Goal: Transaction & Acquisition: Purchase product/service

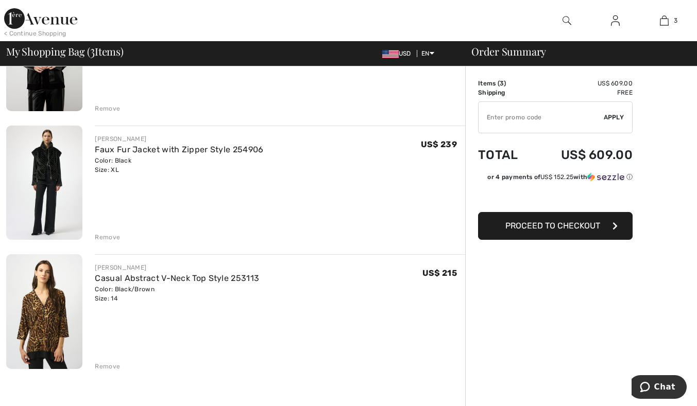
click at [44, 177] on img at bounding box center [44, 183] width 76 height 114
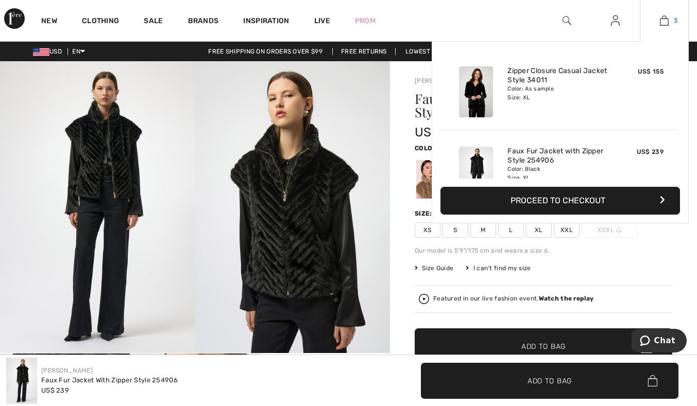
click at [665, 22] on img at bounding box center [664, 20] width 9 height 12
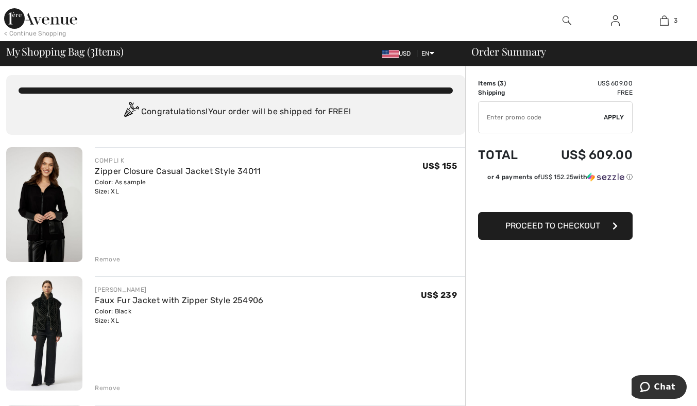
scroll to position [103, 0]
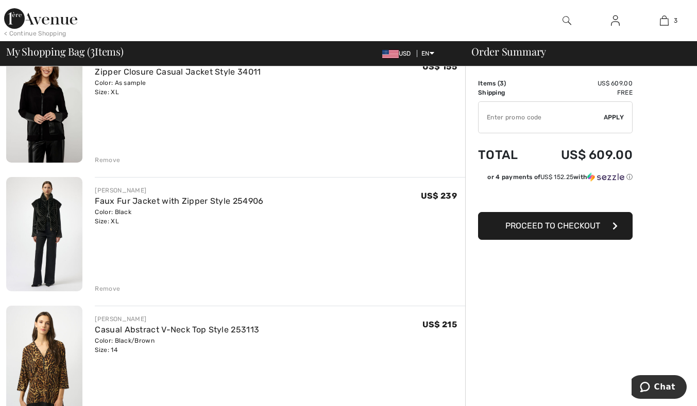
click at [112, 289] on div "Remove" at bounding box center [107, 288] width 25 height 9
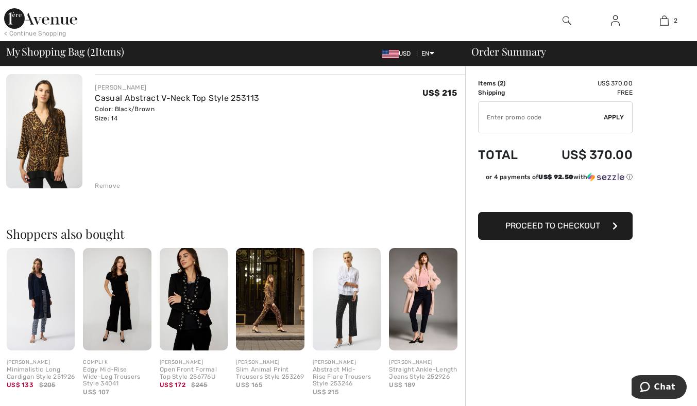
scroll to position [0, 0]
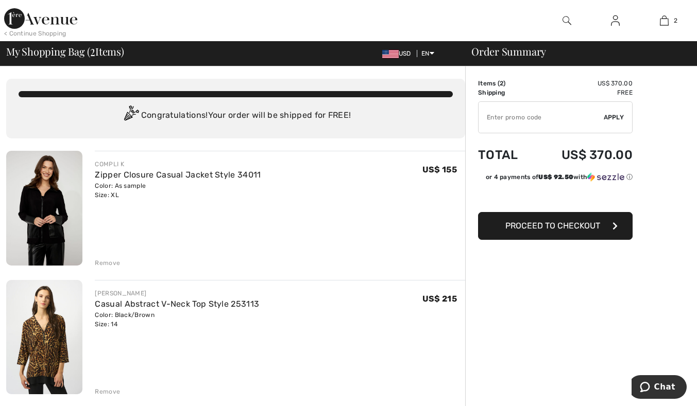
click at [61, 349] on img at bounding box center [44, 337] width 76 height 114
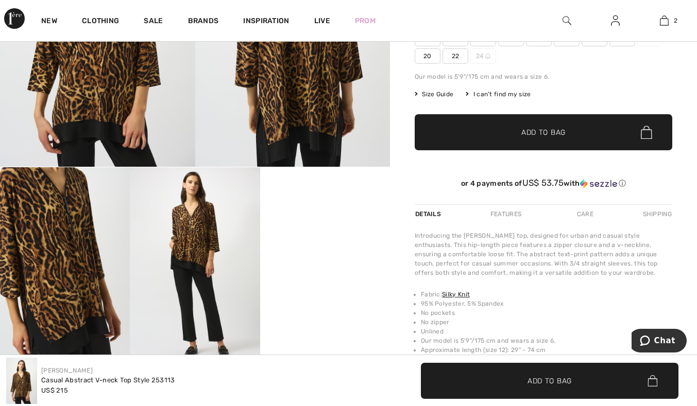
scroll to position [206, 0]
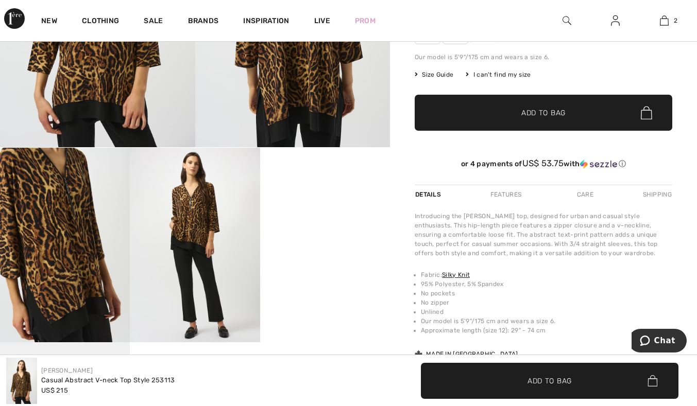
click at [298, 204] on video "Your browser does not support the video tag." at bounding box center [325, 180] width 130 height 65
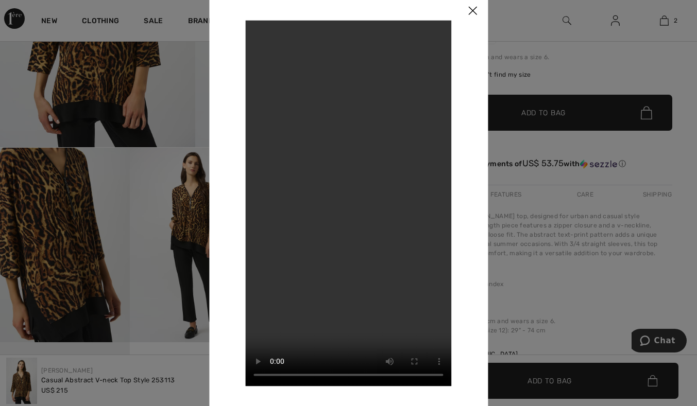
click at [468, 10] on img at bounding box center [472, 11] width 31 height 32
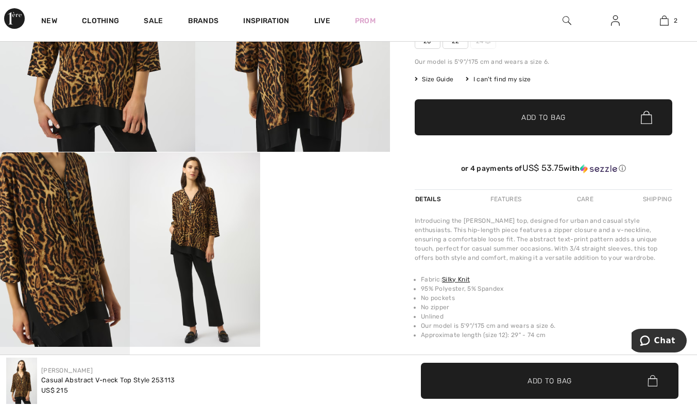
scroll to position [0, 0]
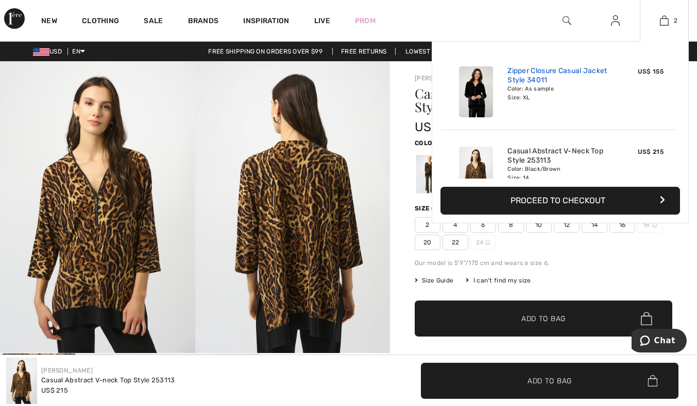
click at [536, 81] on link "Zipper Closure Casual Jacket Style 34011" at bounding box center [557, 75] width 101 height 19
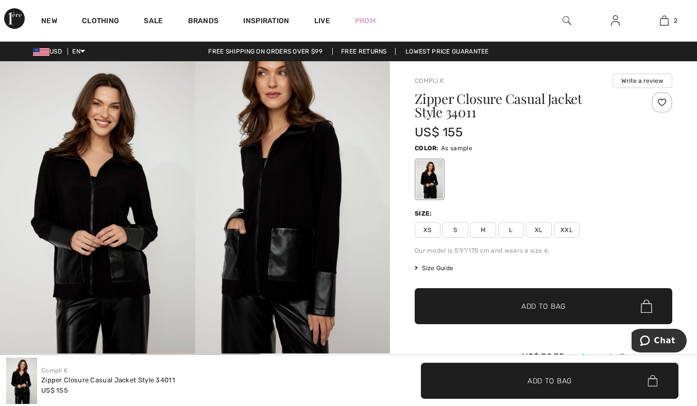
click at [120, 206] on img at bounding box center [97, 207] width 195 height 293
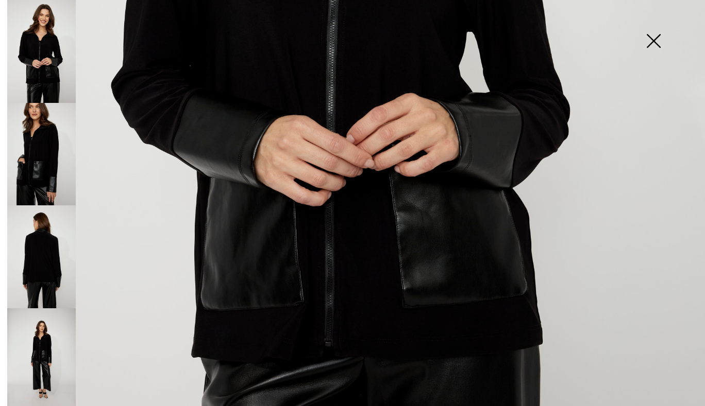
scroll to position [515, 0]
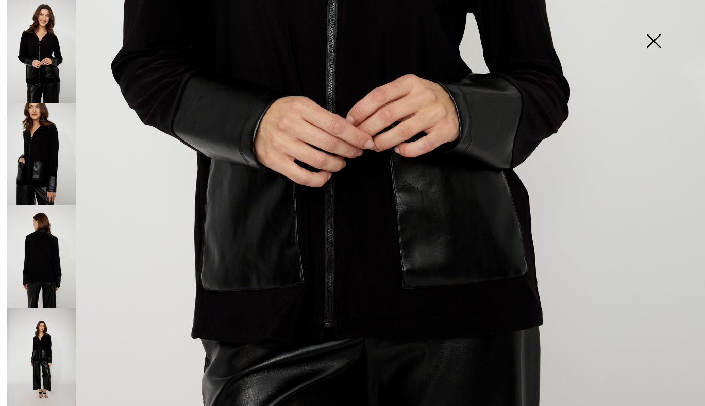
click at [47, 149] on img at bounding box center [41, 154] width 69 height 103
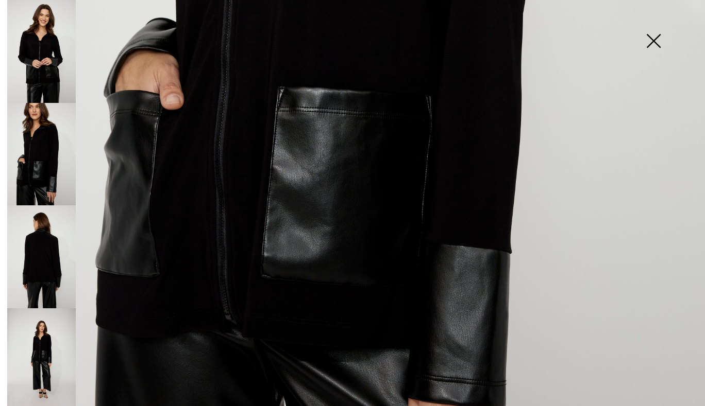
scroll to position [567, 0]
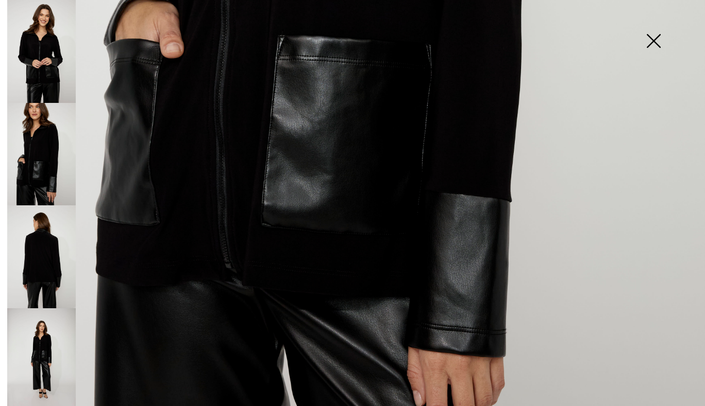
click at [56, 255] on img at bounding box center [41, 257] width 69 height 103
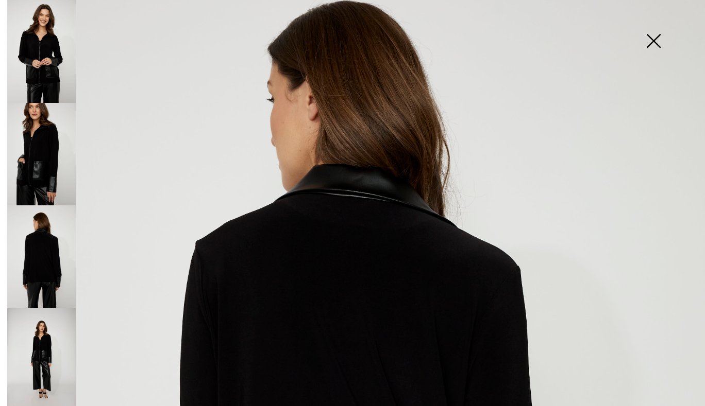
scroll to position [52, 0]
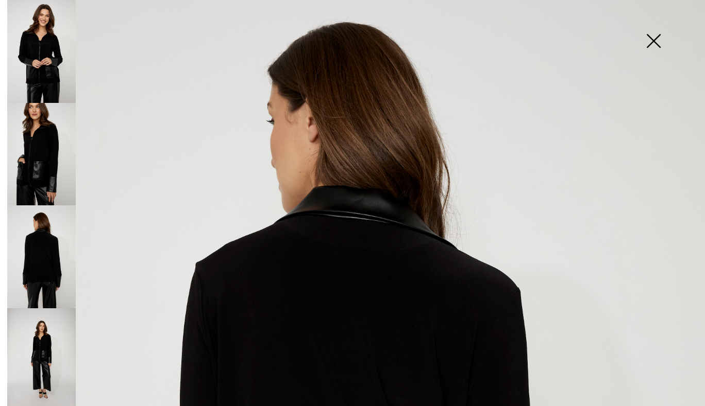
click at [34, 350] on img at bounding box center [41, 360] width 69 height 103
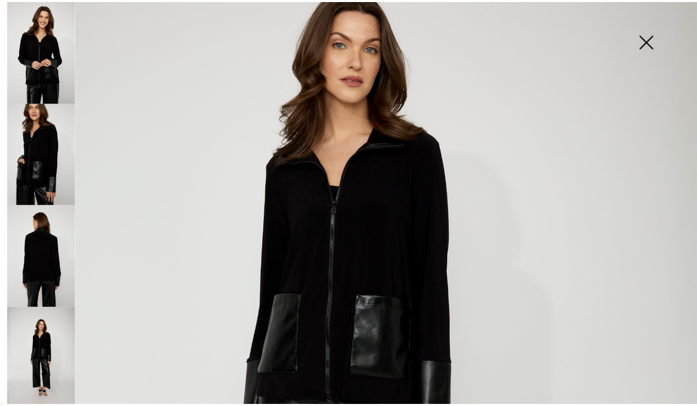
scroll to position [206, 0]
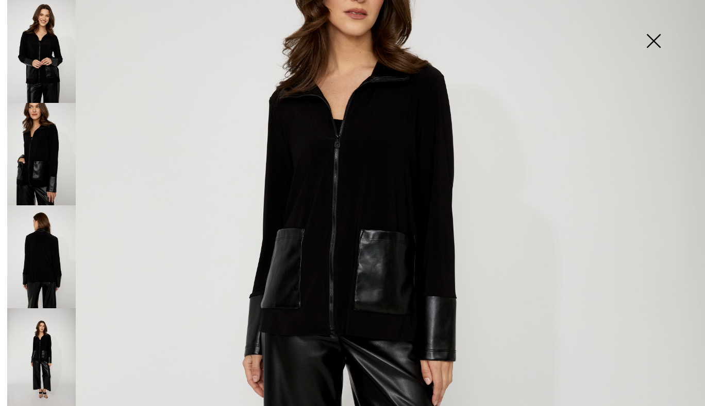
click at [651, 36] on img at bounding box center [653, 41] width 52 height 53
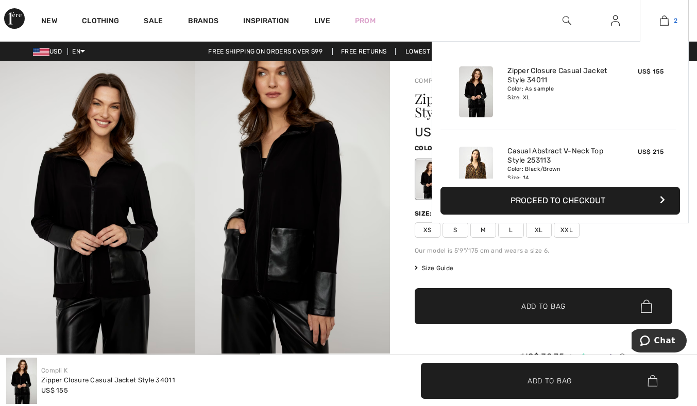
click at [671, 19] on link "2" at bounding box center [664, 20] width 48 height 12
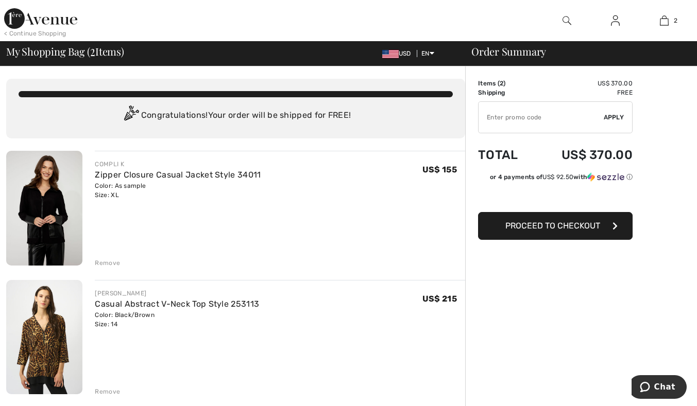
click at [105, 392] on div "Remove" at bounding box center [107, 391] width 25 height 9
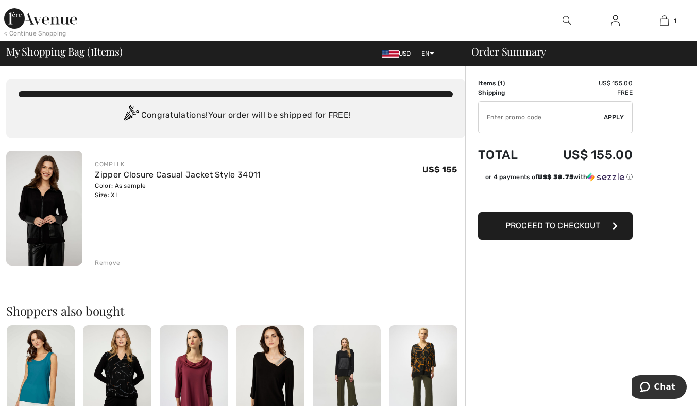
click at [59, 20] on img at bounding box center [40, 18] width 73 height 21
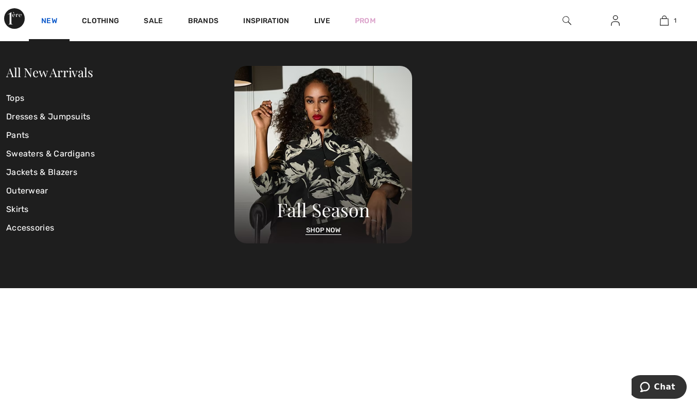
click at [44, 20] on link "New" at bounding box center [49, 21] width 16 height 11
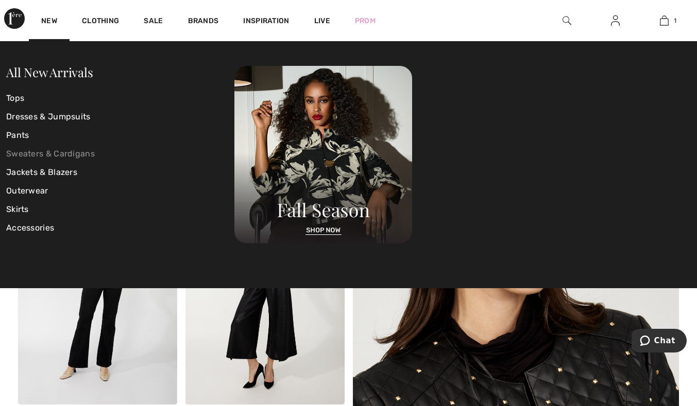
click at [20, 152] on link "Sweaters & Cardigans" at bounding box center [120, 154] width 228 height 19
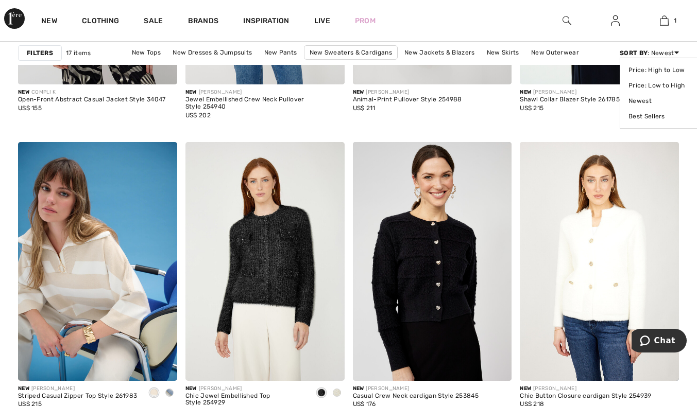
scroll to position [662, 0]
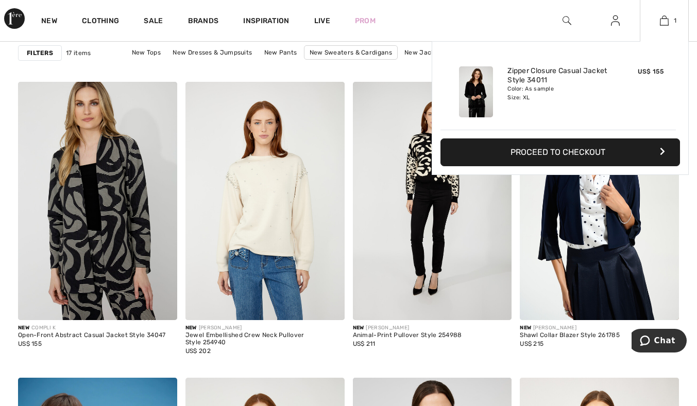
click at [580, 151] on button "Proceed to Checkout" at bounding box center [560, 153] width 240 height 28
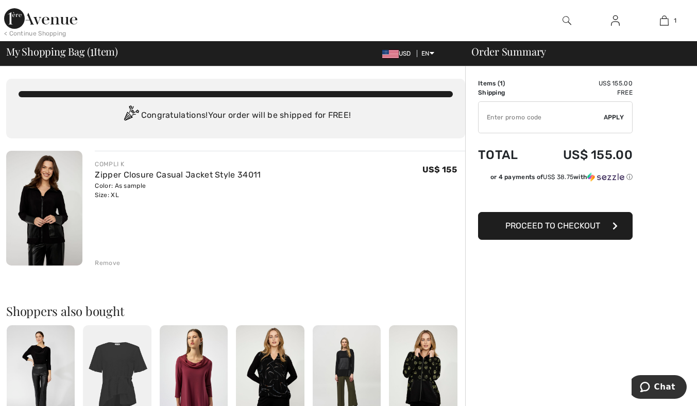
click at [549, 229] on span "Proceed to Checkout" at bounding box center [552, 226] width 95 height 10
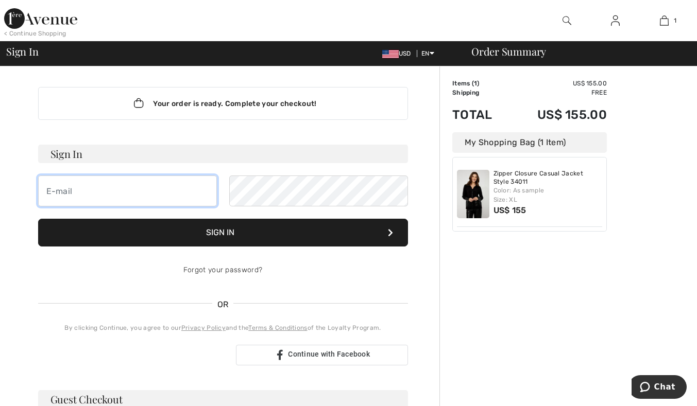
type input "[EMAIL_ADDRESS][DOMAIN_NAME]"
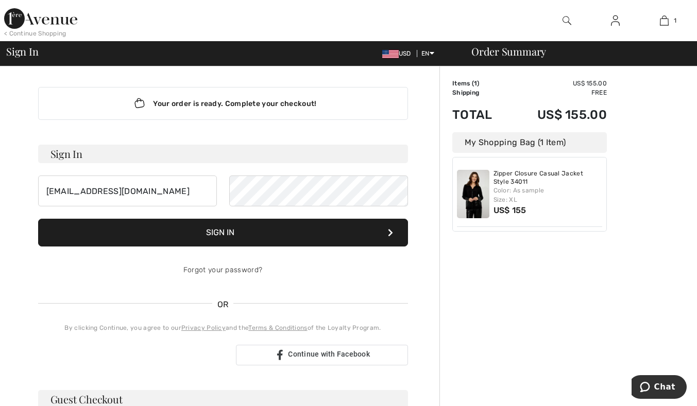
click at [246, 238] on button "Sign In" at bounding box center [223, 233] width 370 height 28
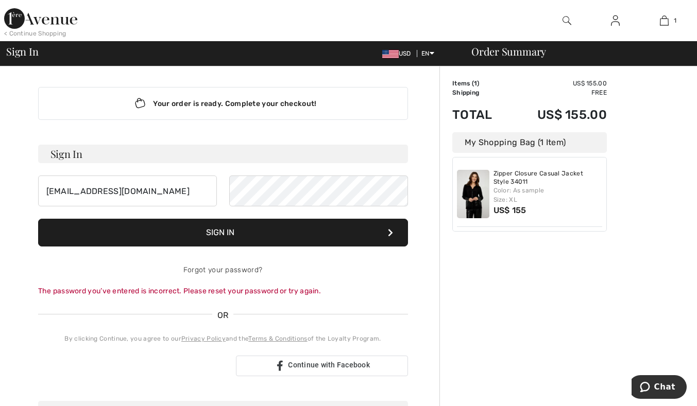
click at [321, 236] on button "Sign In" at bounding box center [223, 233] width 370 height 28
click at [38, 219] on button "Sign In" at bounding box center [223, 233] width 370 height 28
click at [194, 223] on button "Sign In" at bounding box center [223, 233] width 370 height 28
click at [225, 268] on link "Forgot your password?" at bounding box center [222, 270] width 79 height 9
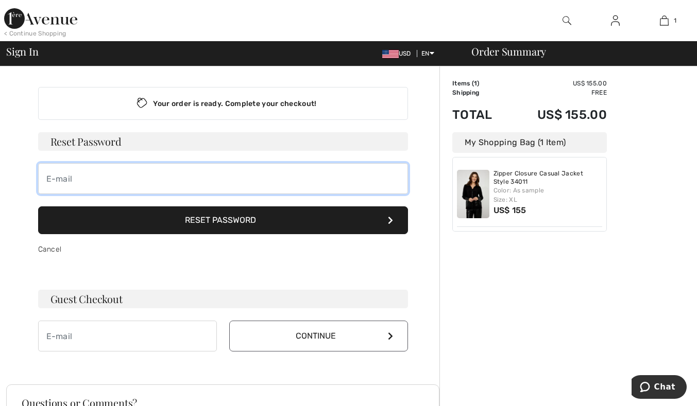
click at [236, 179] on input "email" at bounding box center [223, 178] width 370 height 31
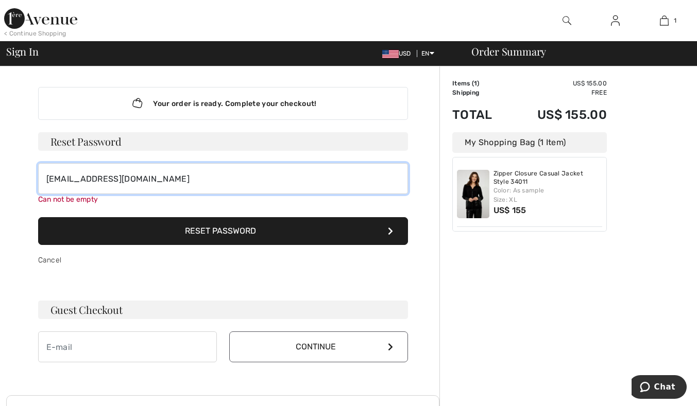
type input "[EMAIL_ADDRESS][DOMAIN_NAME]"
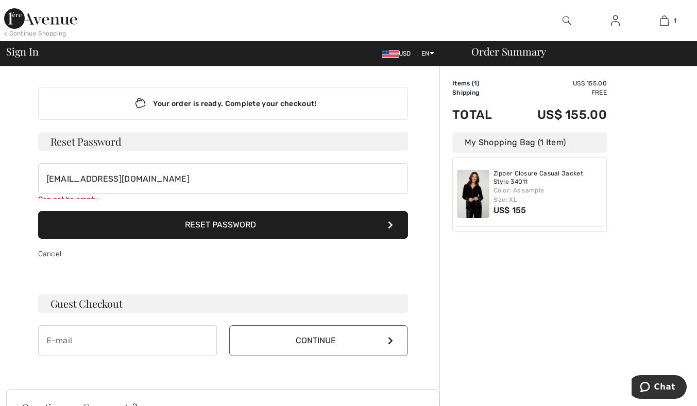
click at [207, 232] on button "Reset Password" at bounding box center [223, 225] width 370 height 28
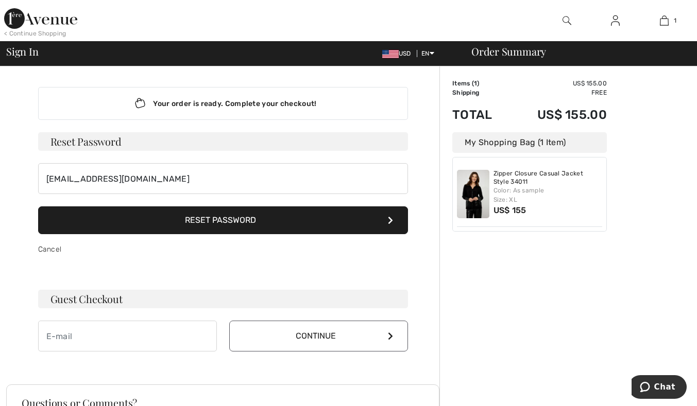
click at [259, 219] on button "Reset Password" at bounding box center [223, 221] width 370 height 28
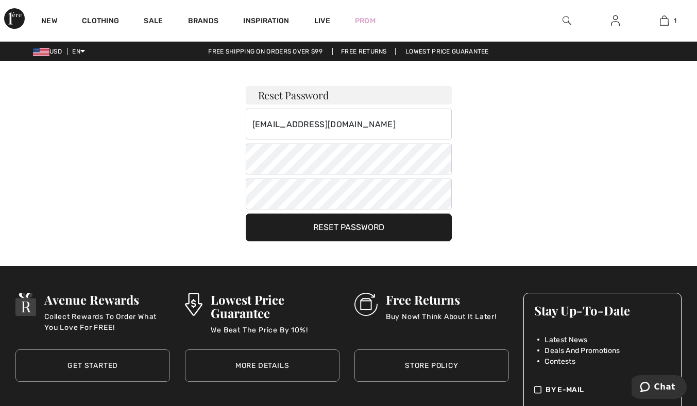
click at [475, 188] on div "Reset Password [EMAIL_ADDRESS][DOMAIN_NAME] Your password must: include both lo…" at bounding box center [348, 151] width 697 height 180
click at [436, 225] on button "Reset Password" at bounding box center [349, 228] width 206 height 28
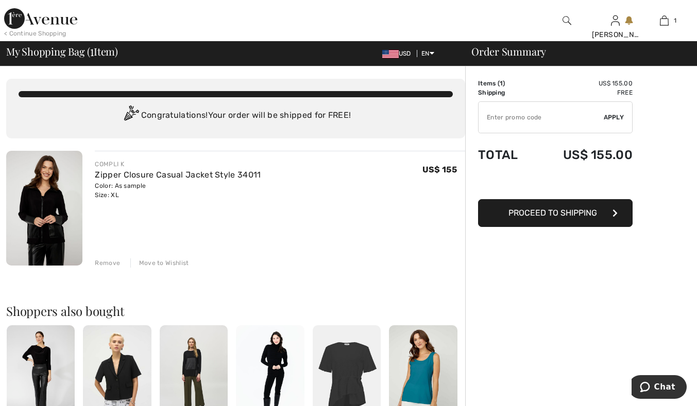
click at [558, 217] on span "Proceed to Shipping" at bounding box center [552, 213] width 89 height 10
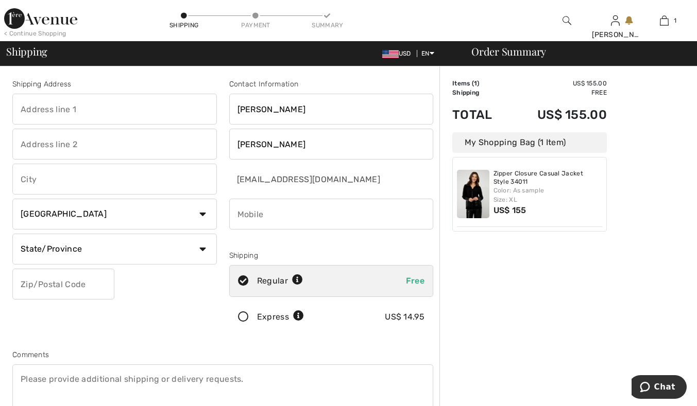
click at [130, 117] on input "text" at bounding box center [114, 109] width 204 height 31
type input "[STREET_ADDRESS]"
type input "Eatonton"
select select "US"
type input "31024"
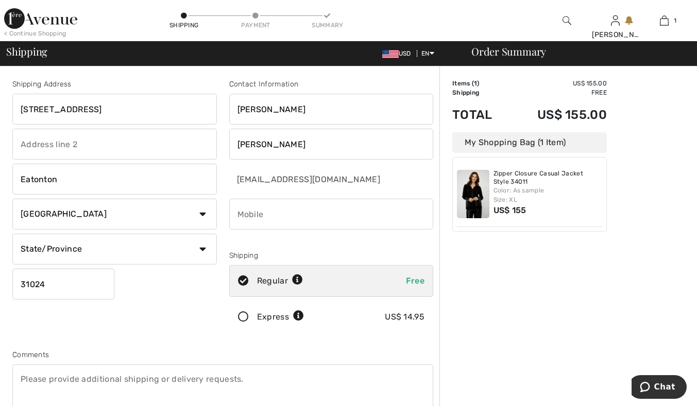
type input "14042816493"
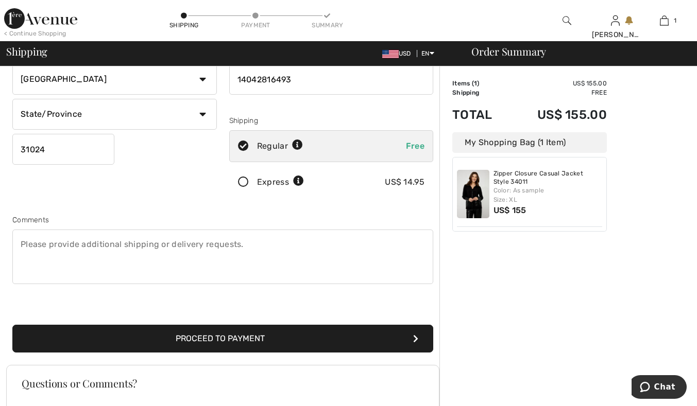
scroll to position [155, 0]
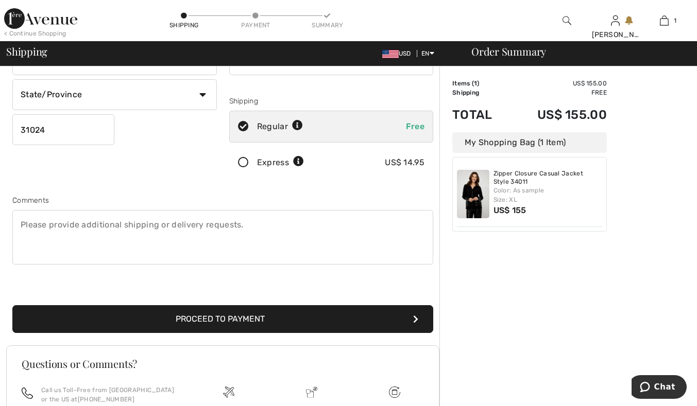
click at [216, 318] on button "Proceed to Payment" at bounding box center [222, 319] width 421 height 28
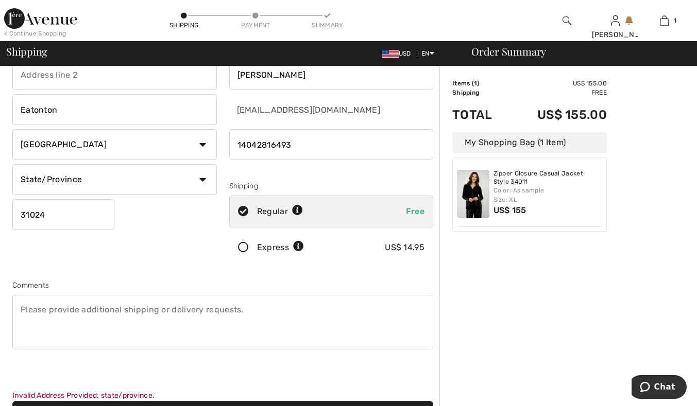
scroll to position [27, 0]
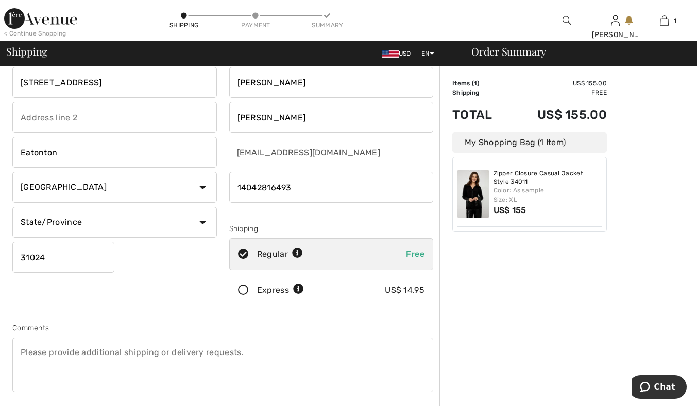
click at [148, 229] on select "State/Province Alabama Alaska American Samoa Arizona Arkansas California Colora…" at bounding box center [114, 222] width 204 height 31
select select "GA"
click at [12, 207] on select "State/Province Alabama Alaska American Samoa Arizona Arkansas California Colora…" at bounding box center [114, 222] width 204 height 31
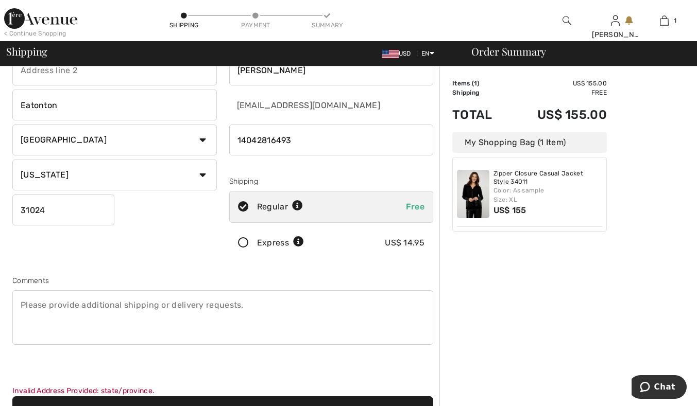
scroll to position [233, 0]
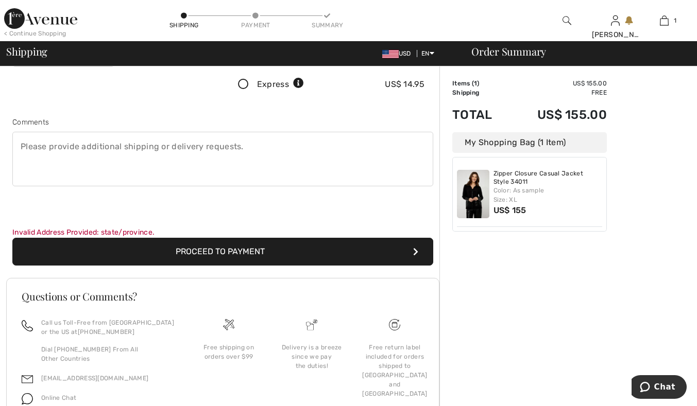
click at [207, 249] on button "Proceed to Payment" at bounding box center [222, 252] width 421 height 28
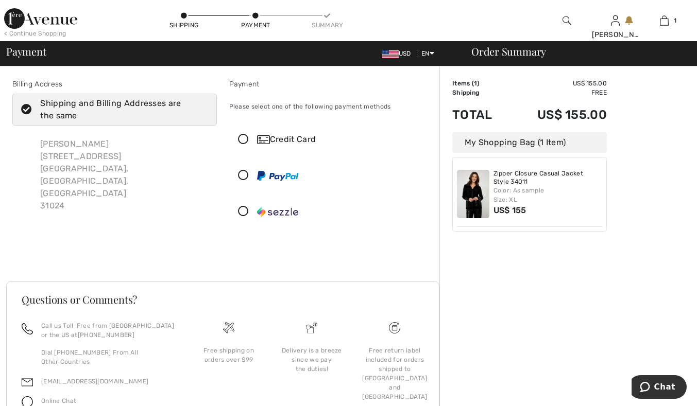
click at [241, 141] on icon at bounding box center [243, 139] width 27 height 11
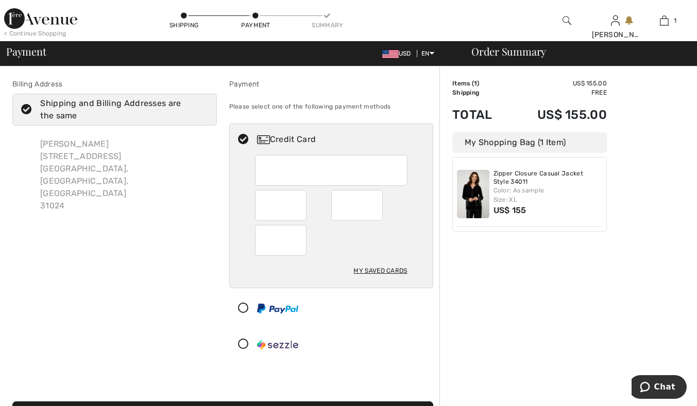
click at [195, 220] on div "Billing Address Shipping and Billing Addresses are the same [PERSON_NAME] [STRE…" at bounding box center [114, 222] width 217 height 286
click at [263, 166] on div at bounding box center [331, 170] width 152 height 31
click at [456, 278] on div "Order Summary Details Items ( 1 ) US$ 155.00 Promo code US$ 0.00 Shipping Free …" at bounding box center [568, 344] width 258 height 556
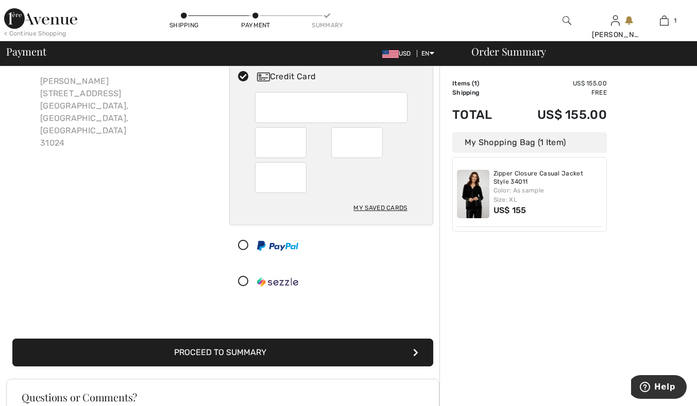
scroll to position [155, 0]
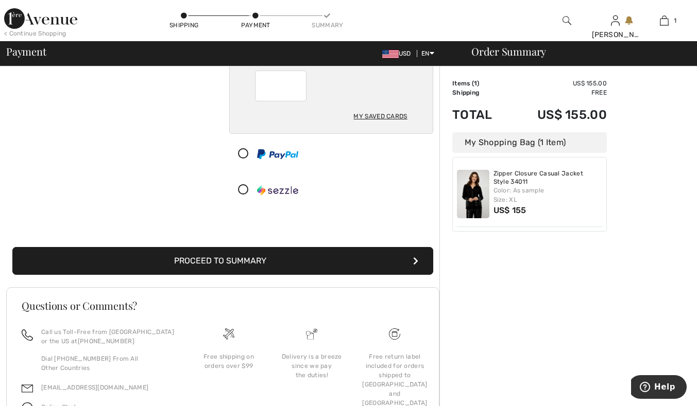
click at [247, 265] on button "Proceed to Summary" at bounding box center [222, 261] width 421 height 28
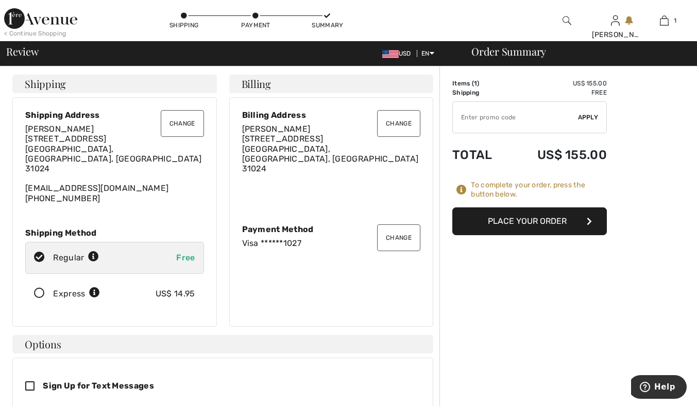
click at [515, 228] on button "Place Your Order" at bounding box center [529, 222] width 155 height 28
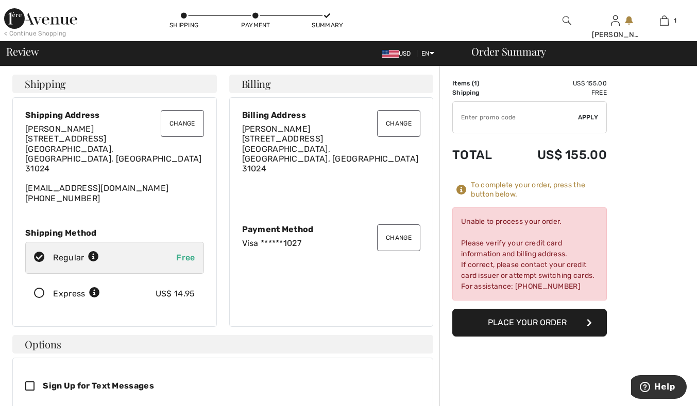
click at [392, 232] on button "Change" at bounding box center [398, 238] width 43 height 27
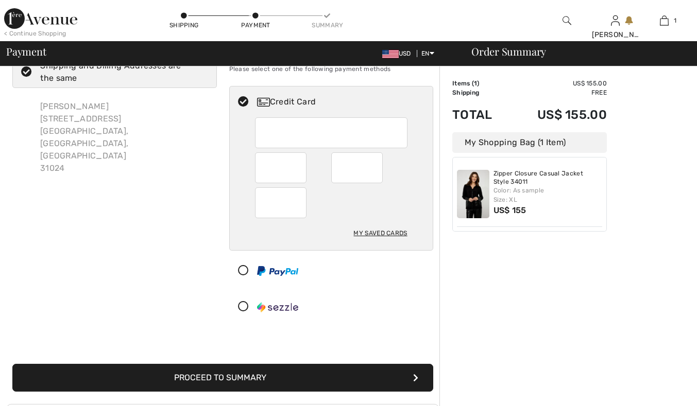
scroll to position [38, 0]
click at [169, 257] on div "Billing Address Shipping and Billing Addresses are the same Laura Buttimer 300 …" at bounding box center [114, 184] width 217 height 286
click at [216, 370] on button "Proceed to Summary" at bounding box center [222, 378] width 421 height 28
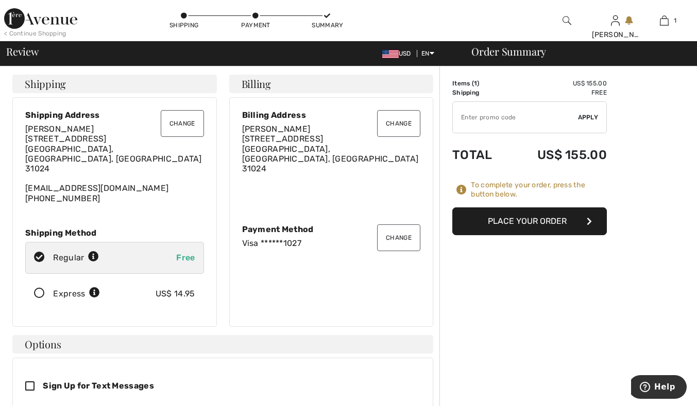
click at [543, 229] on button "Place Your Order" at bounding box center [529, 222] width 155 height 28
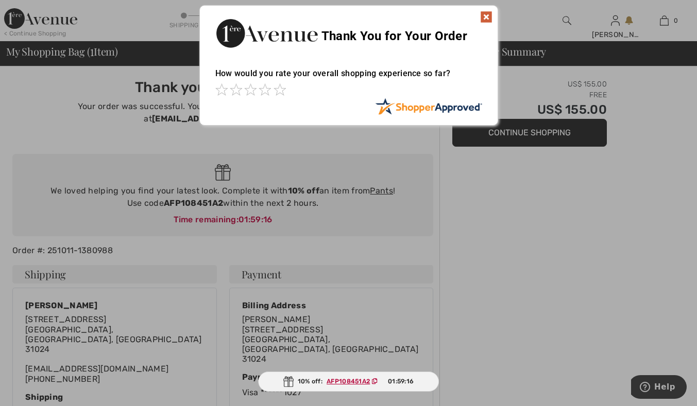
click at [485, 16] on img at bounding box center [486, 17] width 12 height 12
